Goal: Find contact information: Find contact information

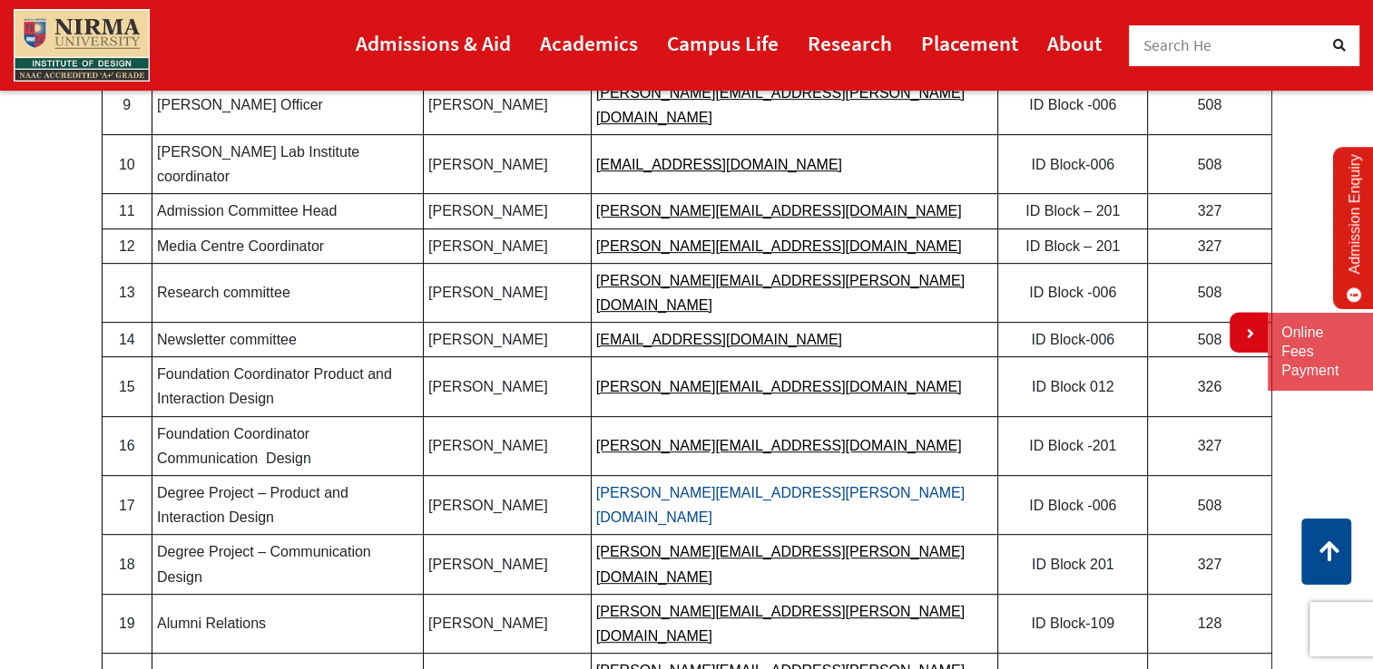
scroll to position [302, 0]
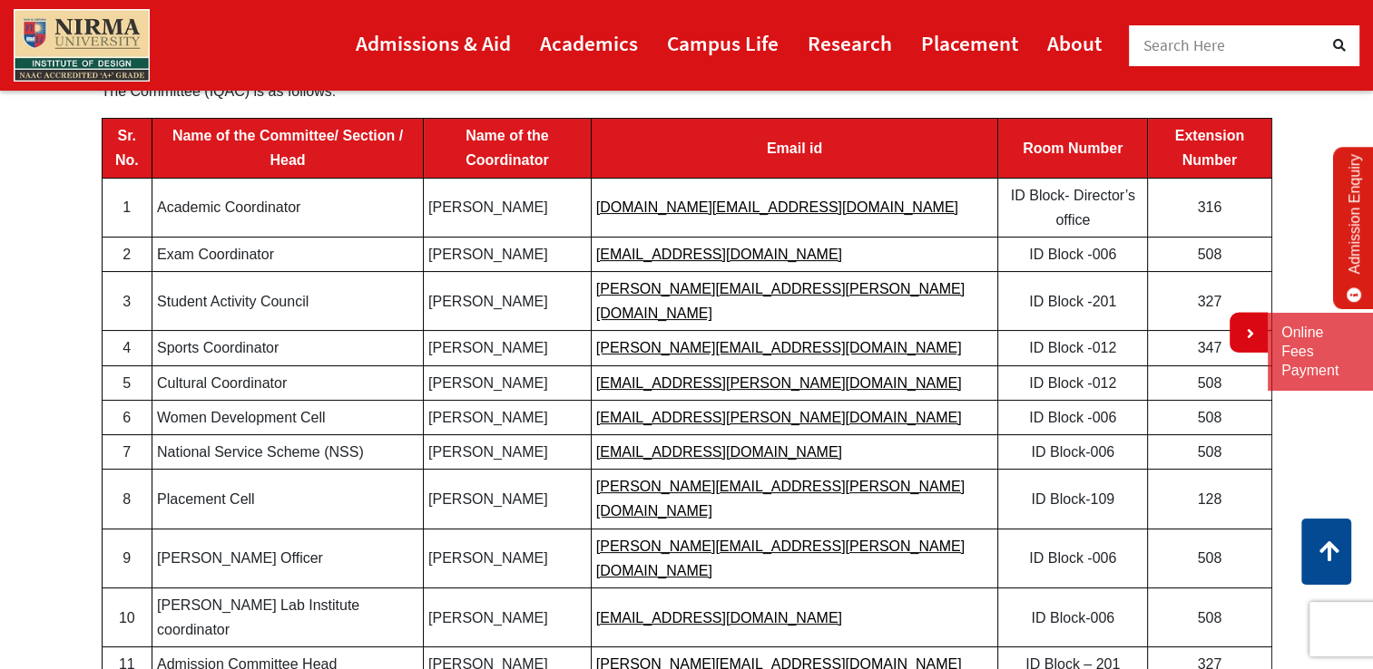
drag, startPoint x: 562, startPoint y: 469, endPoint x: 522, endPoint y: 471, distance: 40.0
click at [522, 529] on td "[PERSON_NAME]" at bounding box center [508, 558] width 168 height 59
drag, startPoint x: 467, startPoint y: 434, endPoint x: 519, endPoint y: 428, distance: 52.0
click at [519, 470] on td "[PERSON_NAME]" at bounding box center [508, 499] width 168 height 59
drag, startPoint x: 563, startPoint y: 465, endPoint x: 487, endPoint y: 464, distance: 76.2
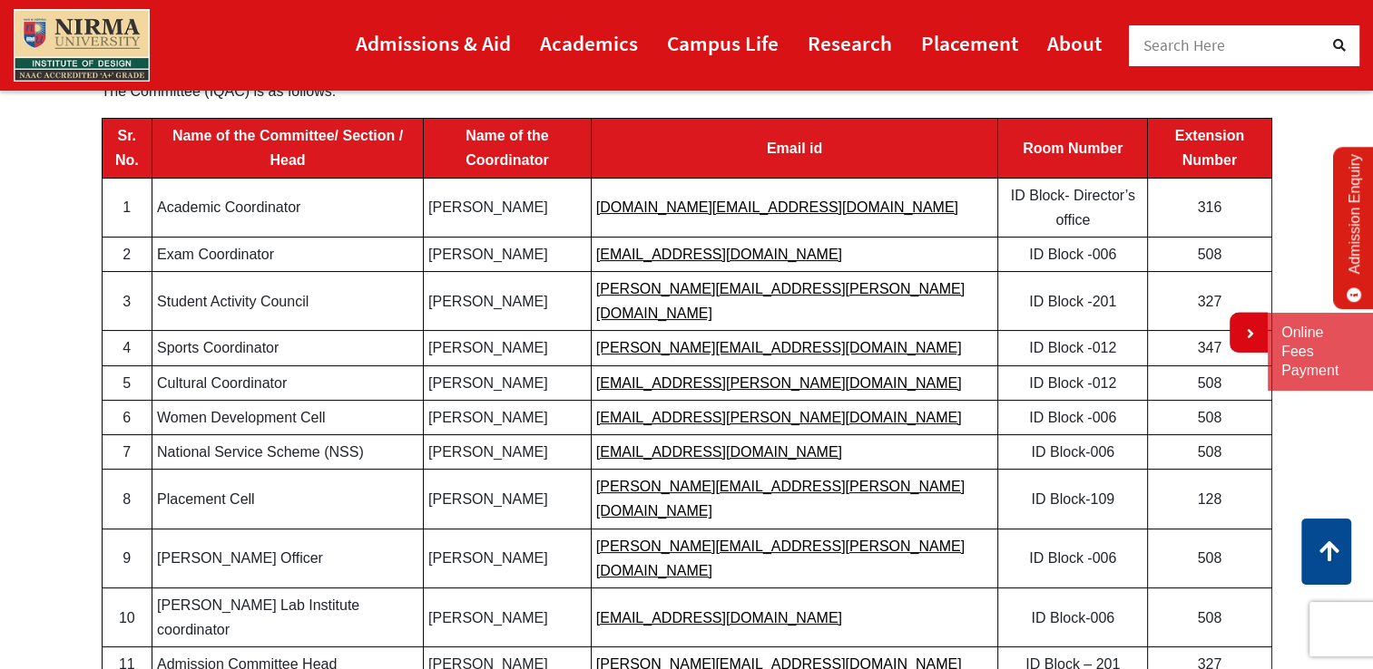
click at [487, 529] on td "Prof Priyam Parikh" at bounding box center [508, 558] width 168 height 59
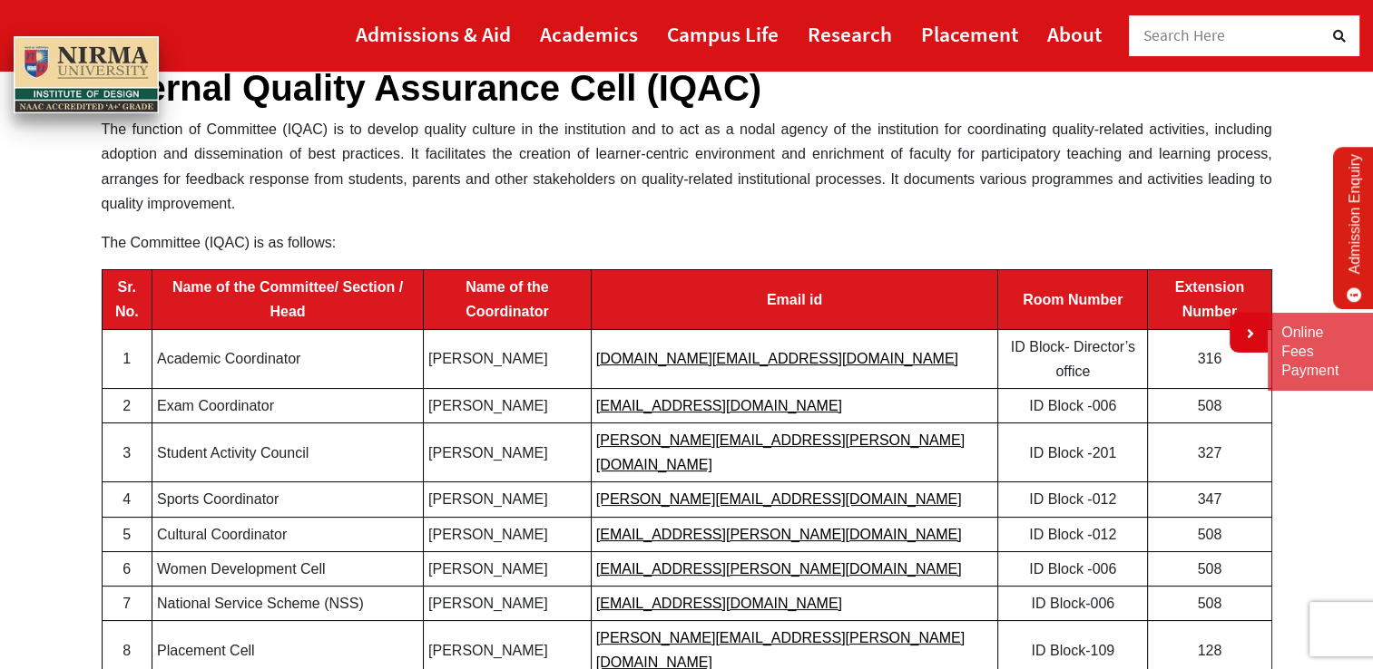
scroll to position [0, 0]
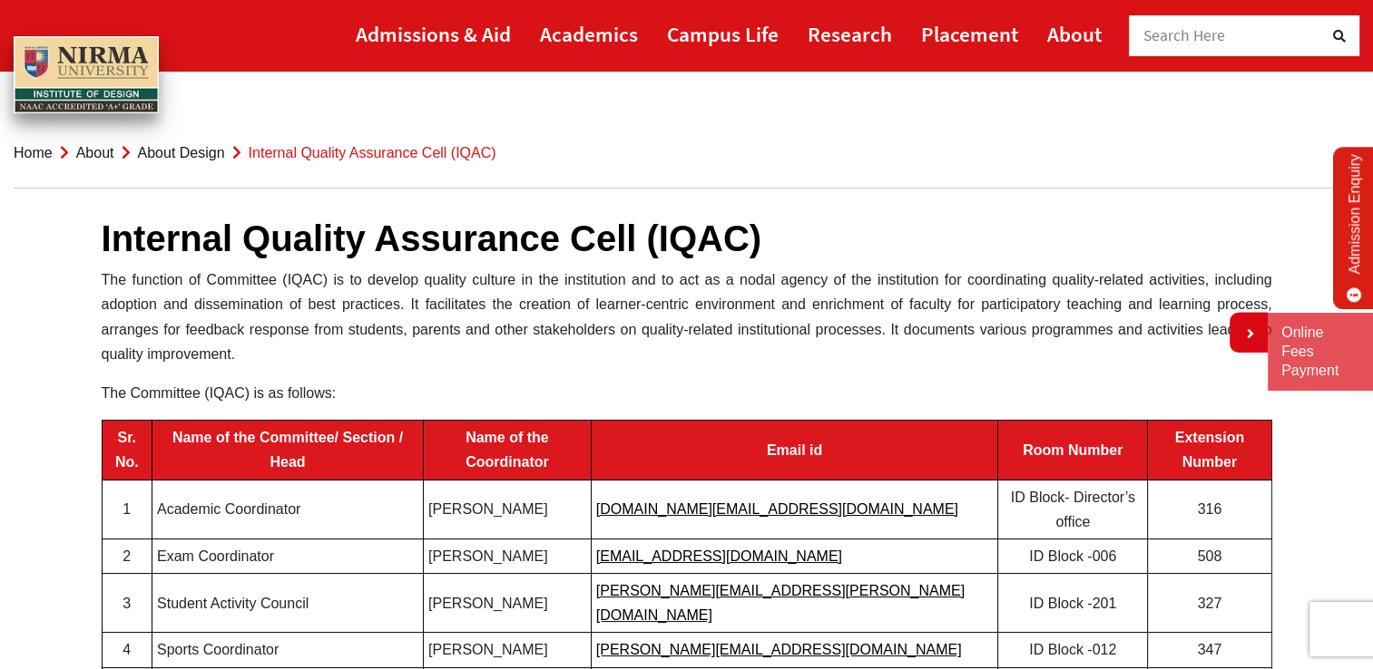
click at [503, 332] on p "The function of Committee (IQAC) is to develop quality culture in the instituti…" at bounding box center [687, 317] width 1170 height 99
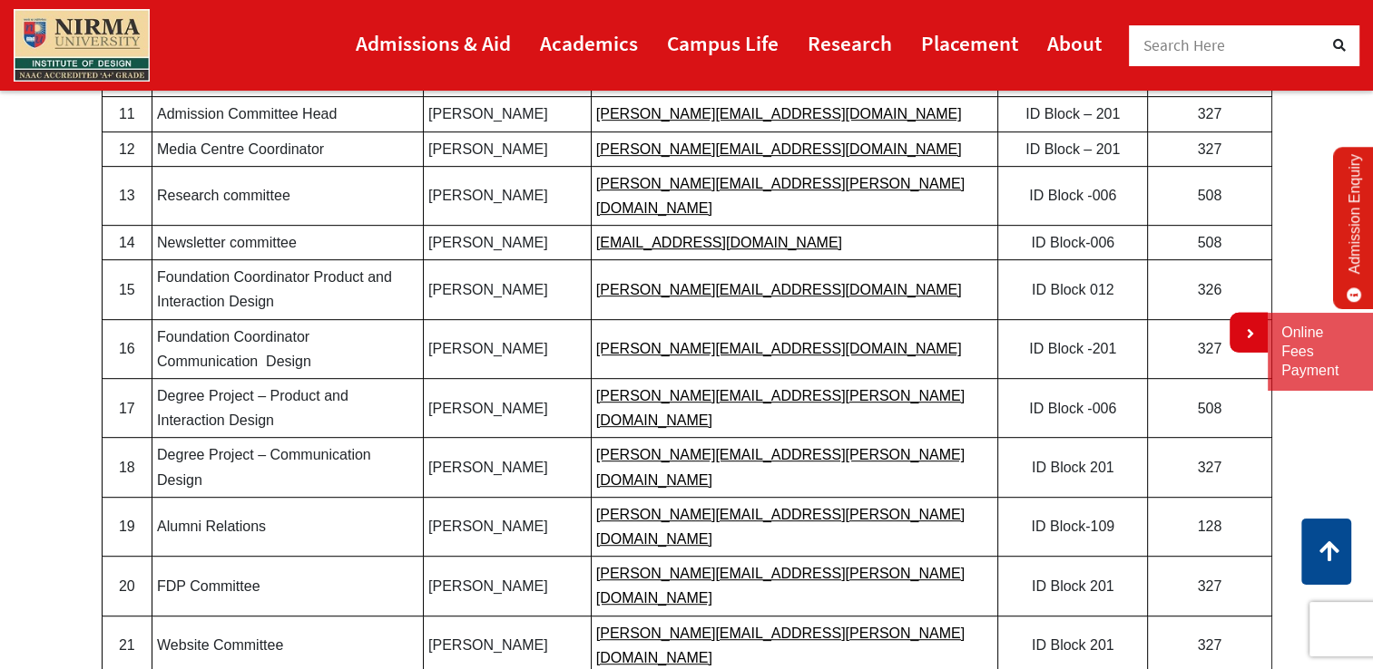
scroll to position [914, 0]
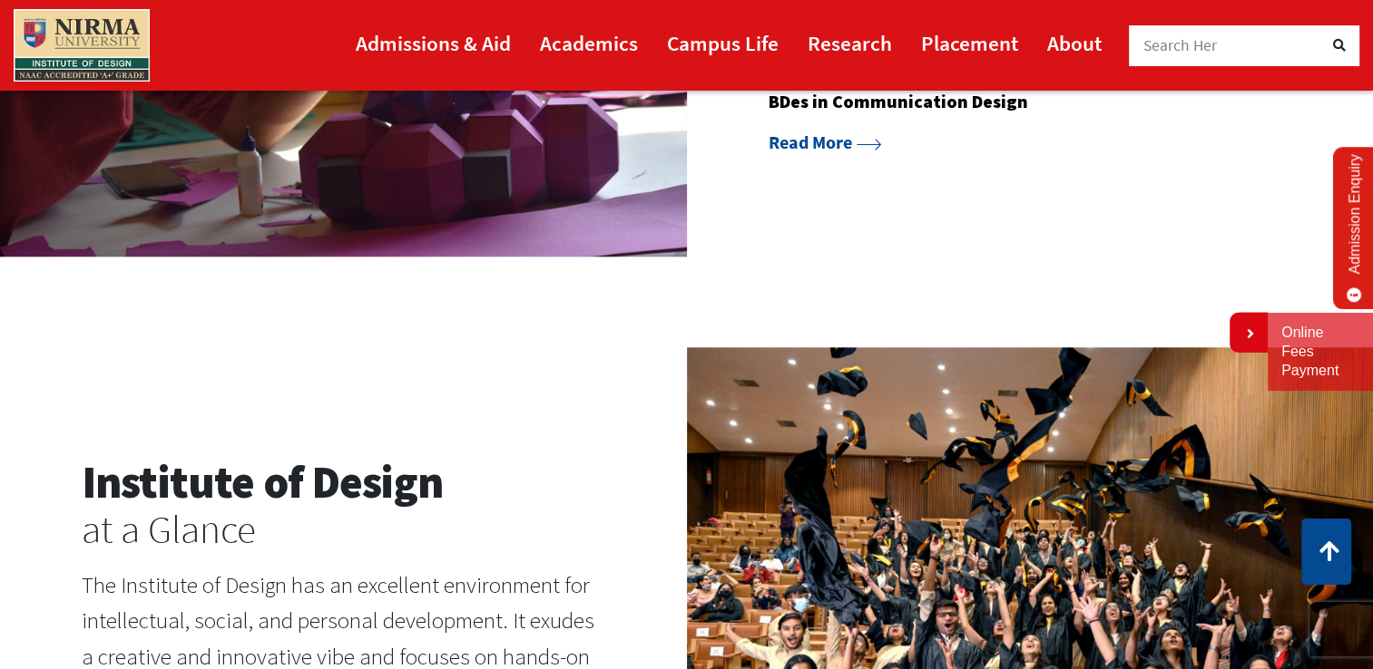
scroll to position [1511, 0]
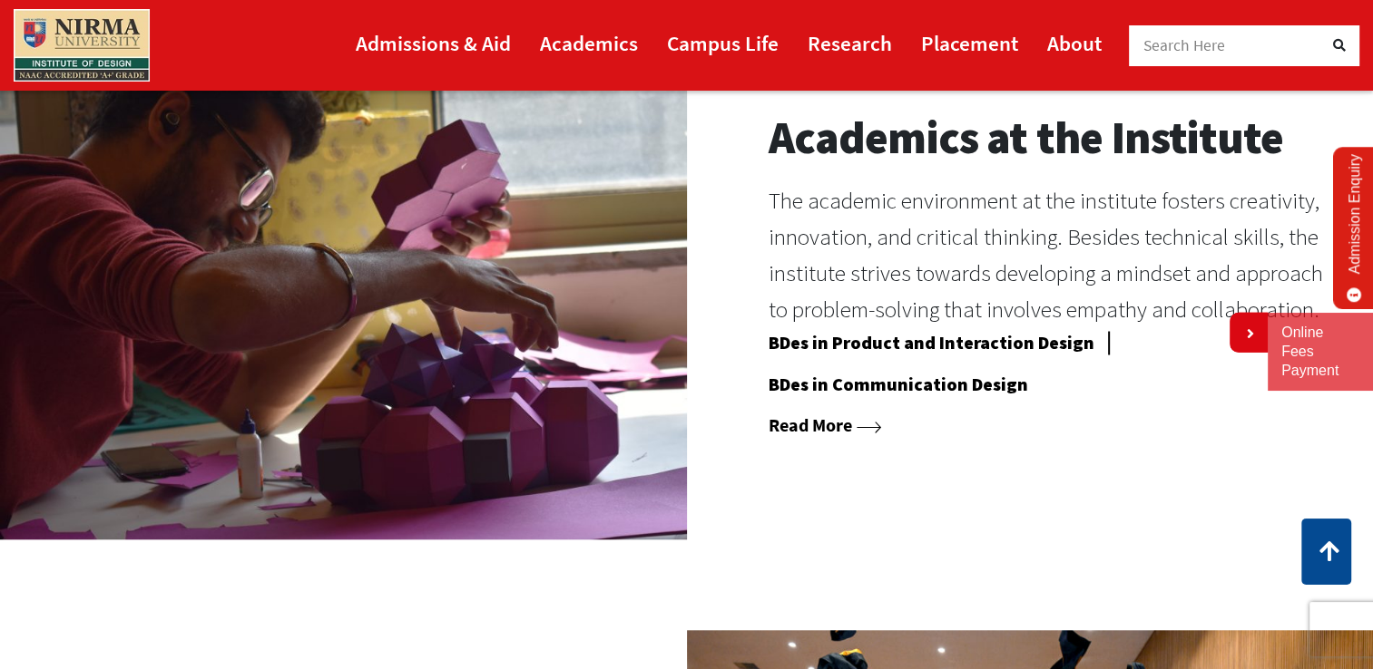
click at [816, 422] on link "Read More" at bounding box center [824, 425] width 112 height 23
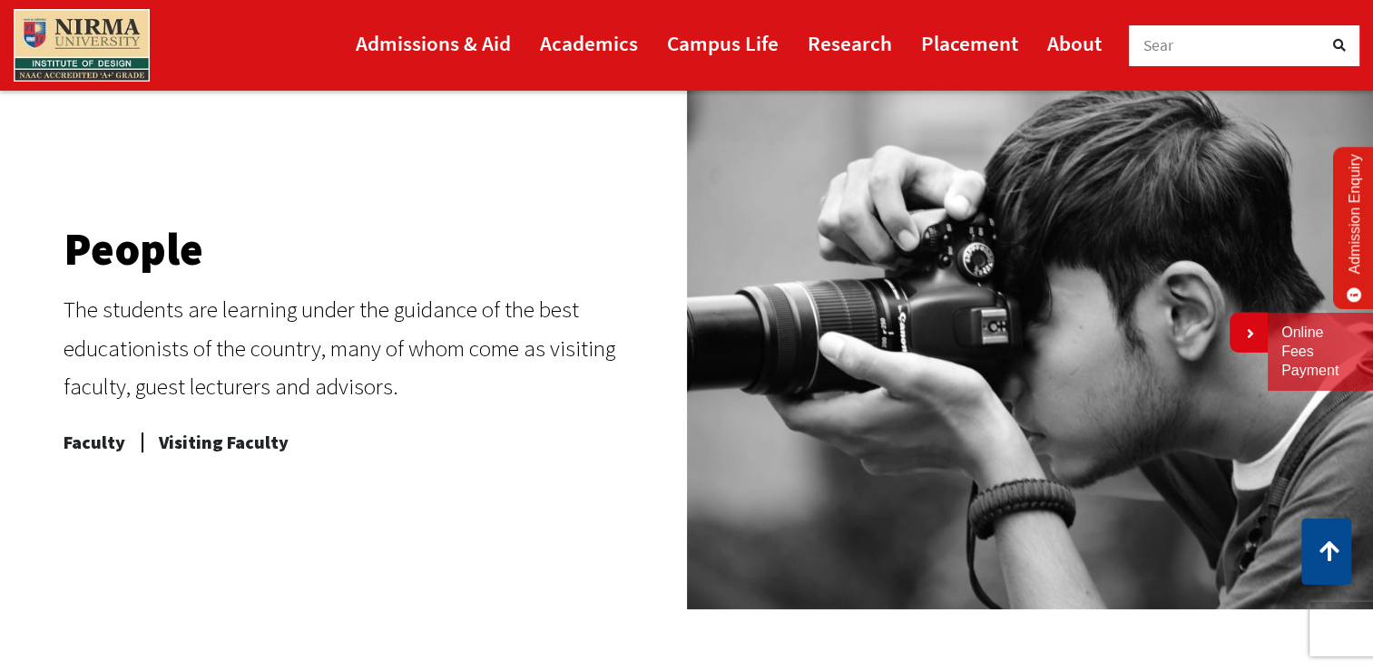
scroll to position [756, 0]
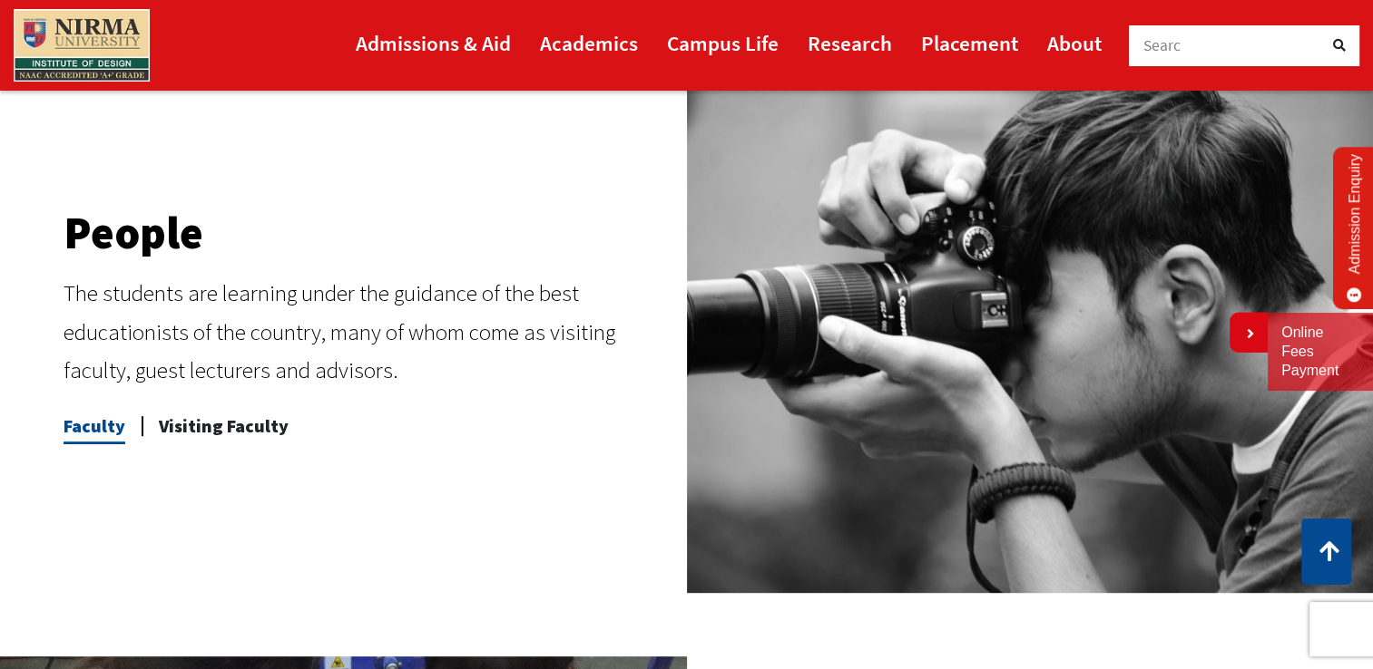
click at [87, 431] on span "Faculty" at bounding box center [95, 426] width 62 height 36
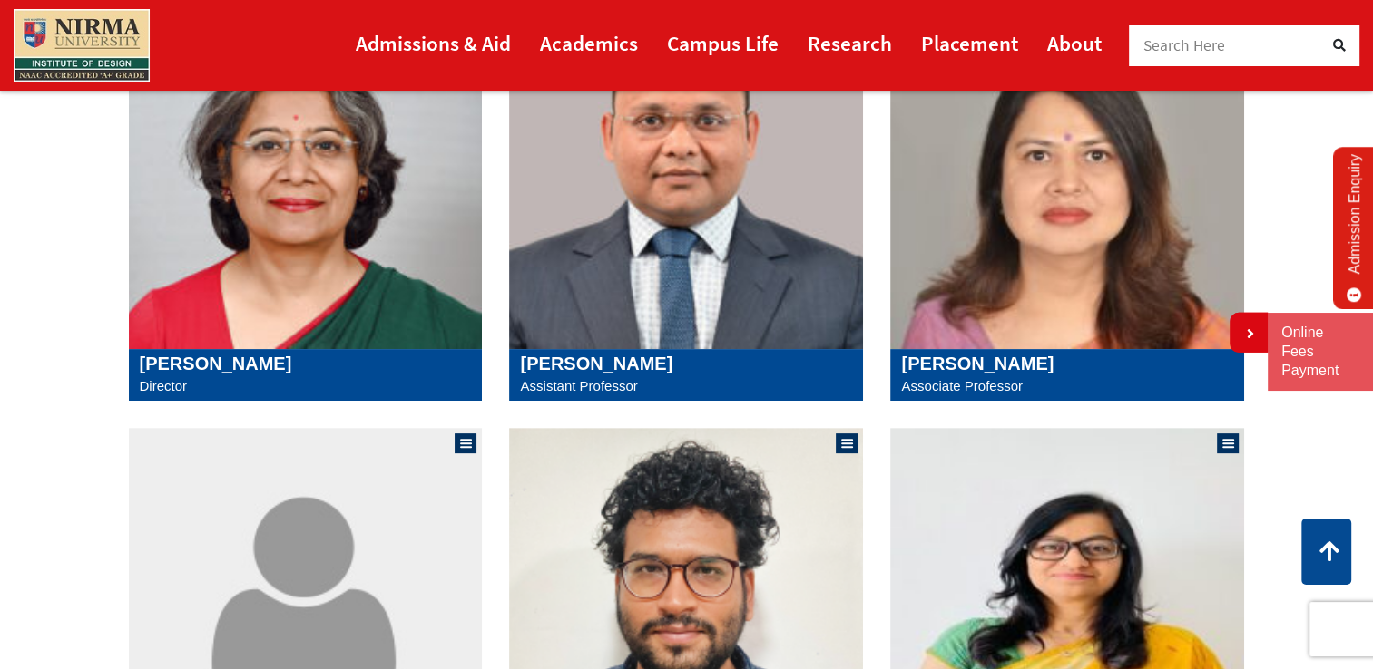
scroll to position [756, 0]
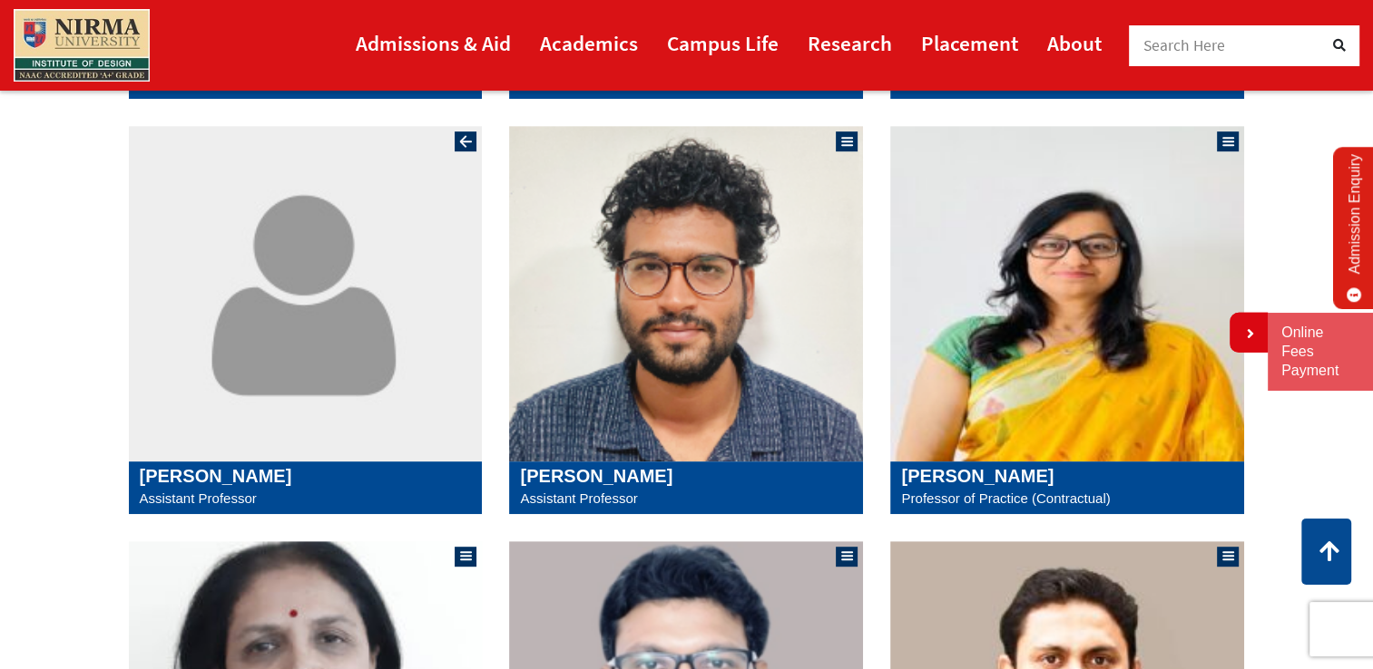
click at [334, 381] on img at bounding box center [306, 294] width 354 height 336
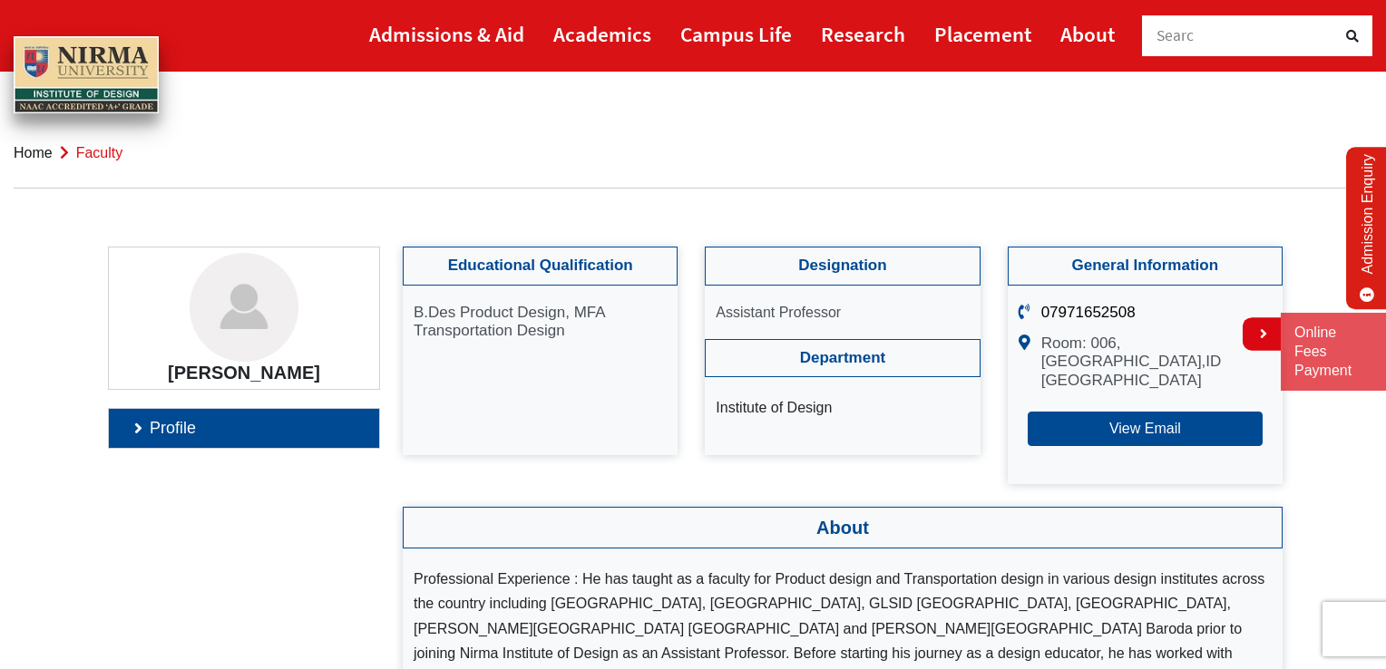
drag, startPoint x: 330, startPoint y: 369, endPoint x: 122, endPoint y: 343, distance: 210.3
click at [122, 343] on div "[PERSON_NAME]" at bounding box center [244, 318] width 272 height 143
drag, startPoint x: 318, startPoint y: 374, endPoint x: 156, endPoint y: 374, distance: 162.4
click at [156, 374] on h4 "[PERSON_NAME]" at bounding box center [243, 373] width 243 height 22
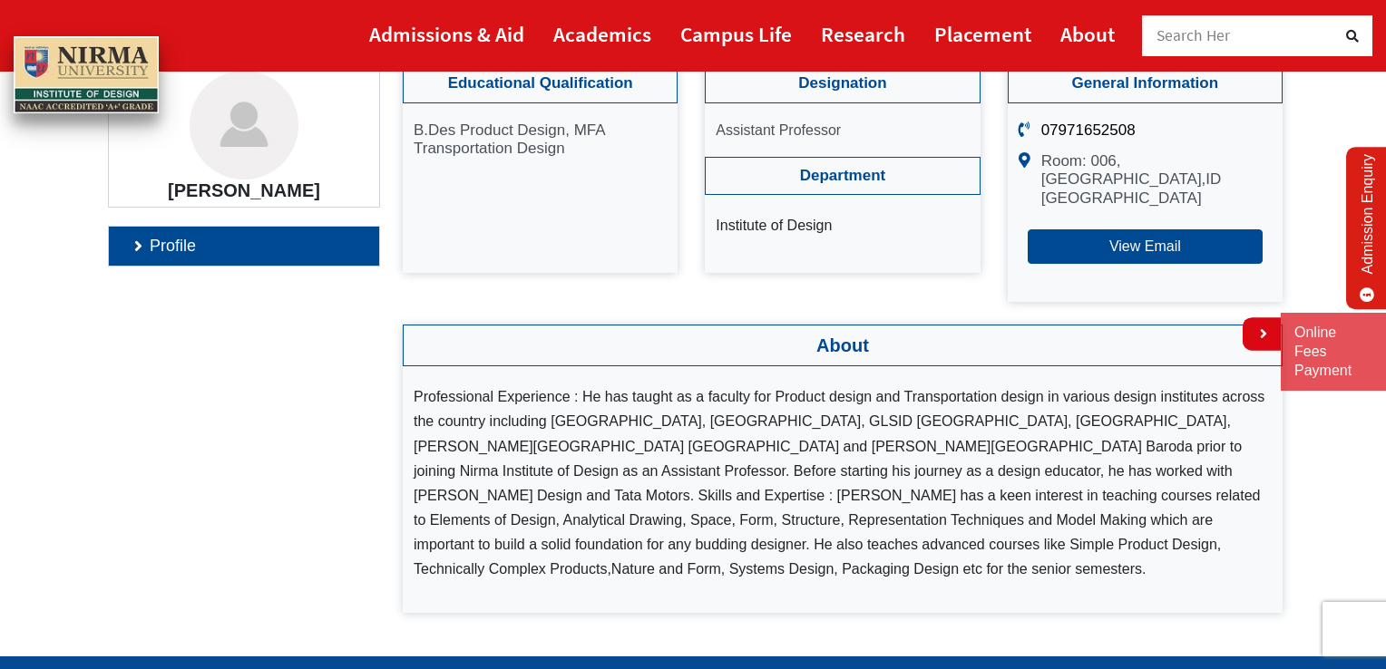
scroll to position [151, 0]
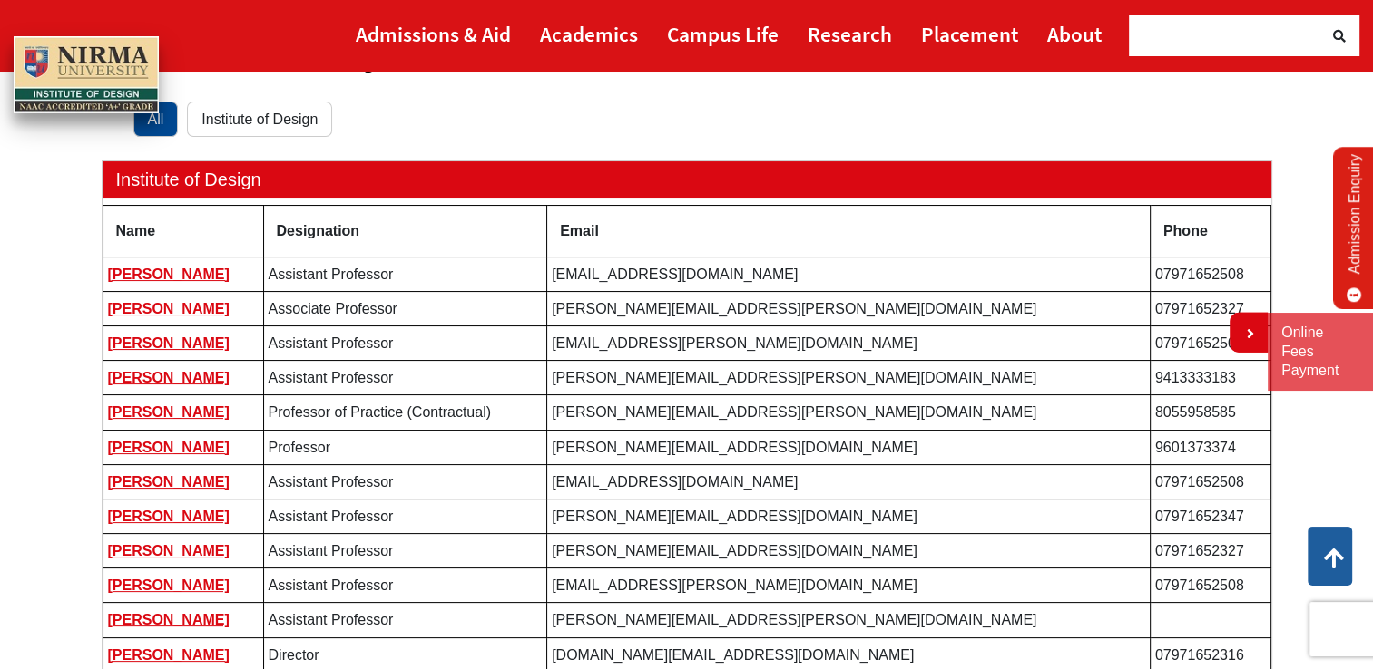
scroll to position [151, 0]
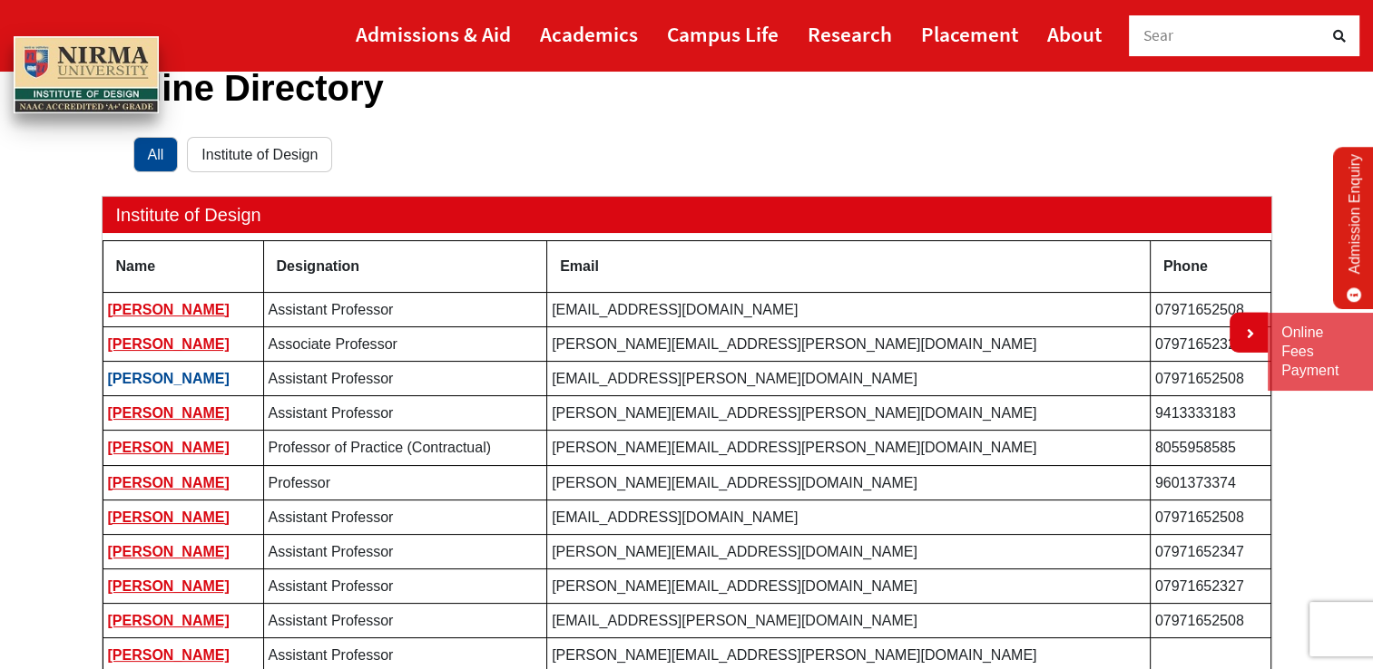
click at [204, 378] on link "[PERSON_NAME]" at bounding box center [169, 378] width 122 height 15
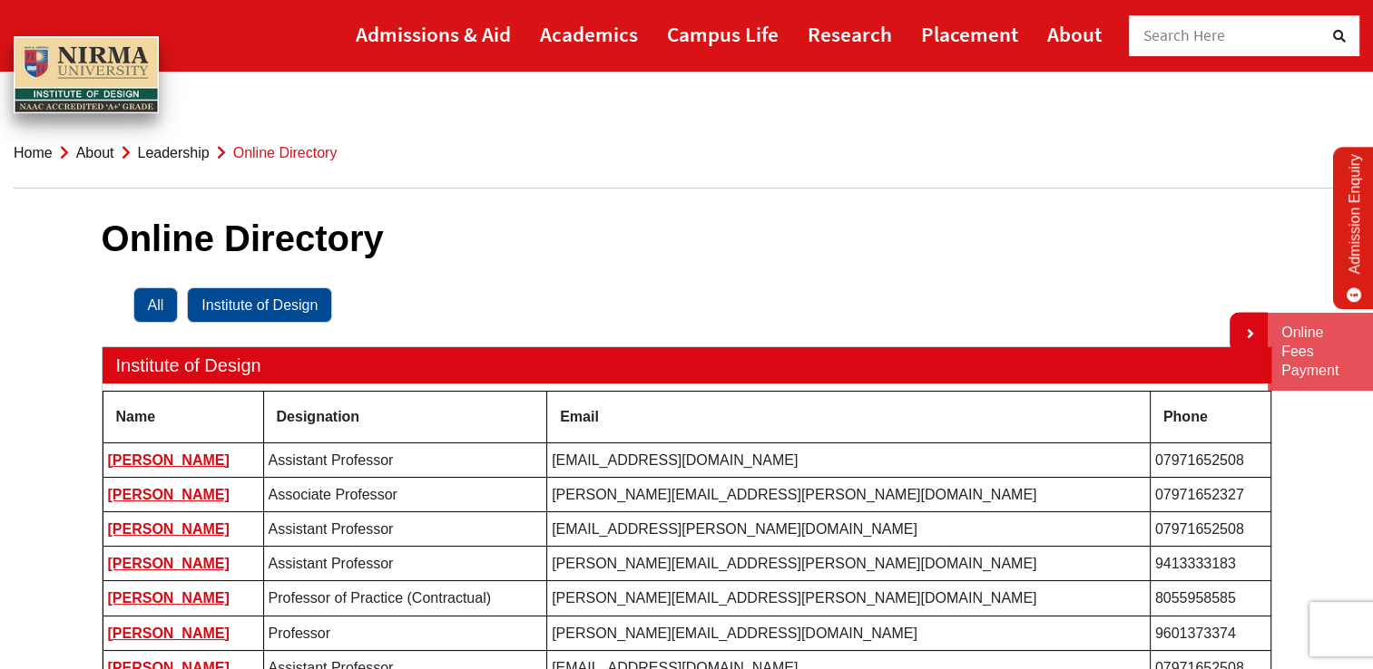
click at [260, 314] on link "Institute of Design" at bounding box center [259, 305] width 145 height 35
click at [158, 289] on link "All" at bounding box center [155, 305] width 45 height 35
click at [152, 455] on link "[PERSON_NAME]" at bounding box center [169, 460] width 122 height 15
